Goal: Navigation & Orientation: Find specific page/section

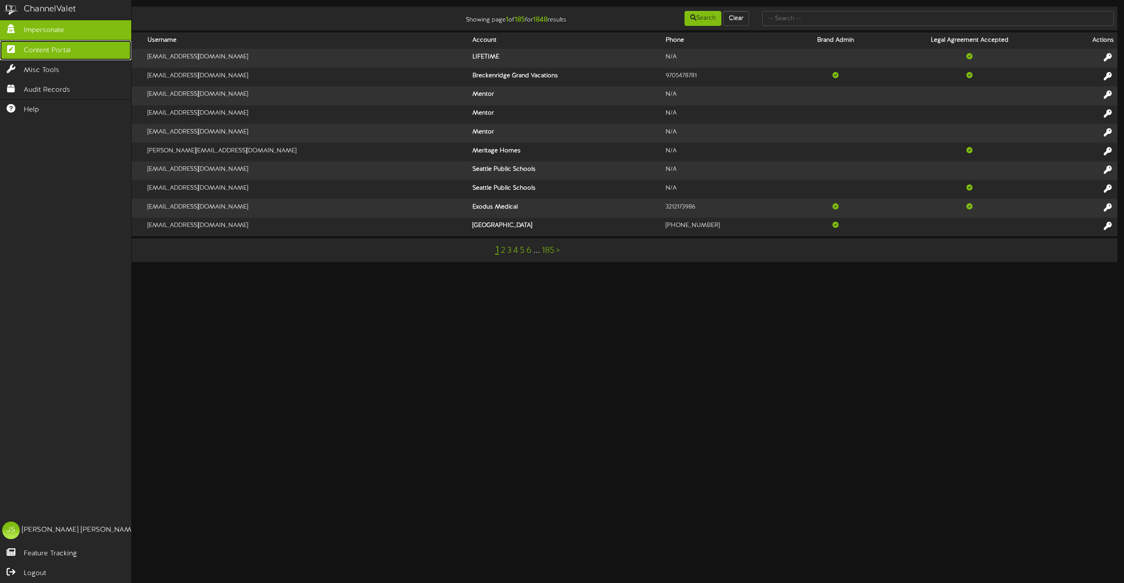
click at [36, 47] on span "Content Portal" at bounding box center [47, 51] width 47 height 10
